Goal: Find specific page/section: Locate a particular part of the current website

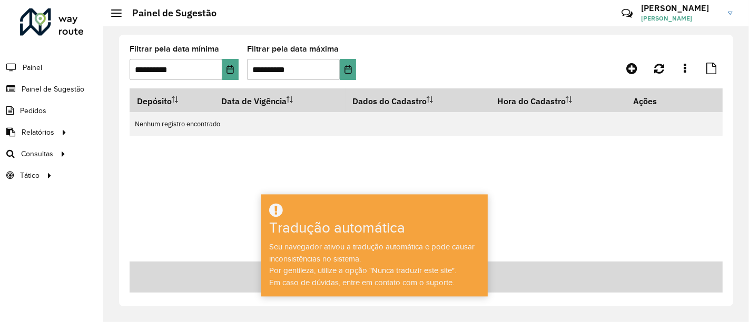
click at [341, 167] on div "Depósito Data de Vigência Dados do Cadastro Hora do Cadastro Ações Nenhum regis…" at bounding box center [426, 174] width 593 height 173
click at [569, 194] on div "Depósito Data de Vigência Dados do Cadastro Hora do Cadastro Ações Nenhum regis…" at bounding box center [426, 174] width 593 height 173
